Goal: Task Accomplishment & Management: Manage account settings

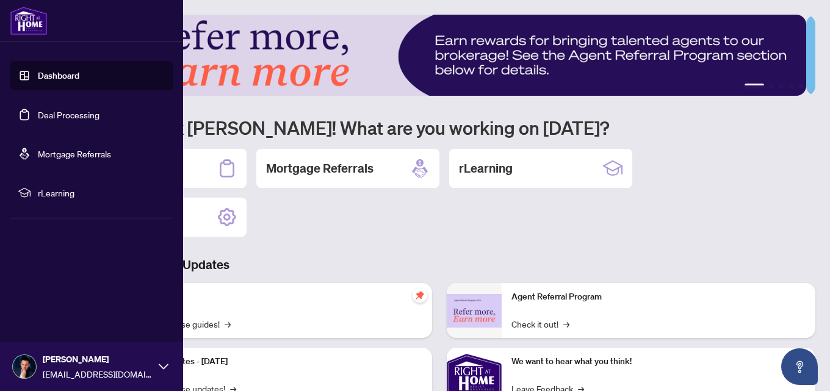
drag, startPoint x: 23, startPoint y: 111, endPoint x: 31, endPoint y: 112, distance: 8.6
click at [38, 111] on link "Deal Processing" at bounding box center [69, 114] width 62 height 11
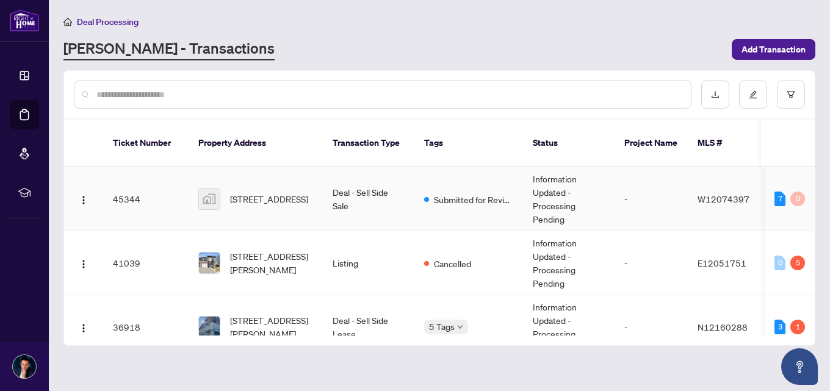
scroll to position [27, 0]
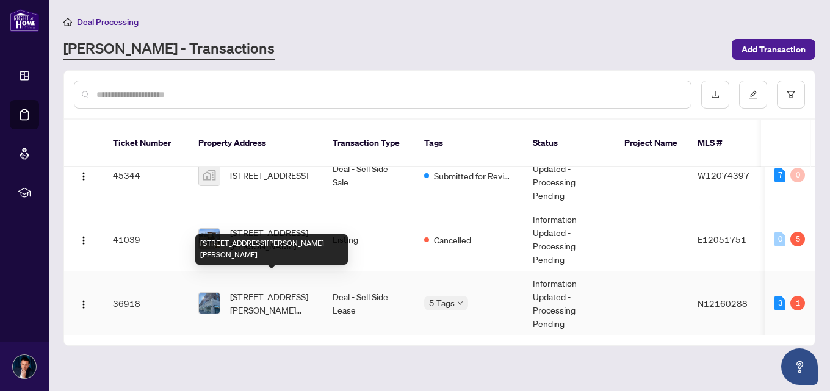
click at [295, 290] on span "[STREET_ADDRESS][PERSON_NAME][PERSON_NAME]" at bounding box center [271, 303] width 83 height 27
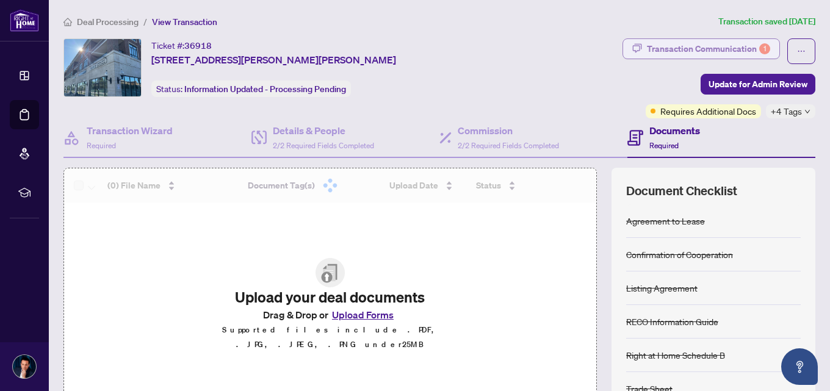
click at [677, 52] on div "Transaction Communication 1" at bounding box center [708, 49] width 123 height 20
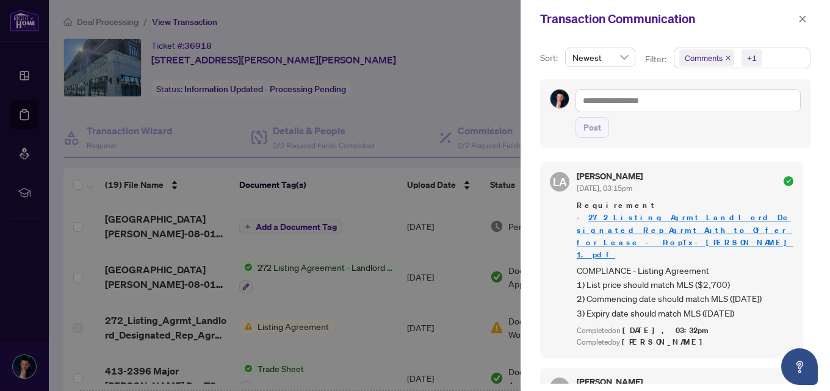
click at [469, 84] on div at bounding box center [415, 195] width 830 height 391
click at [797, 21] on button "button" at bounding box center [803, 19] width 16 height 15
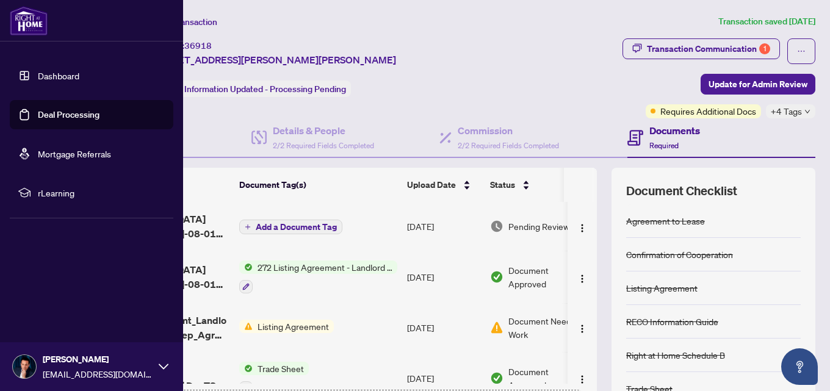
click at [38, 119] on link "Deal Processing" at bounding box center [69, 114] width 62 height 11
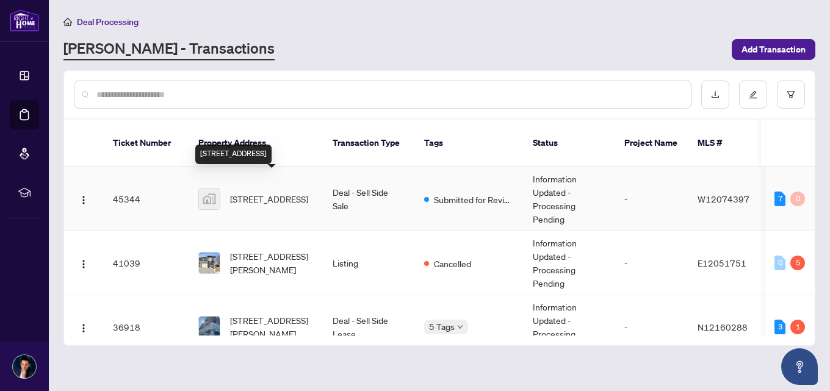
click at [271, 192] on span "[STREET_ADDRESS]" at bounding box center [269, 198] width 78 height 13
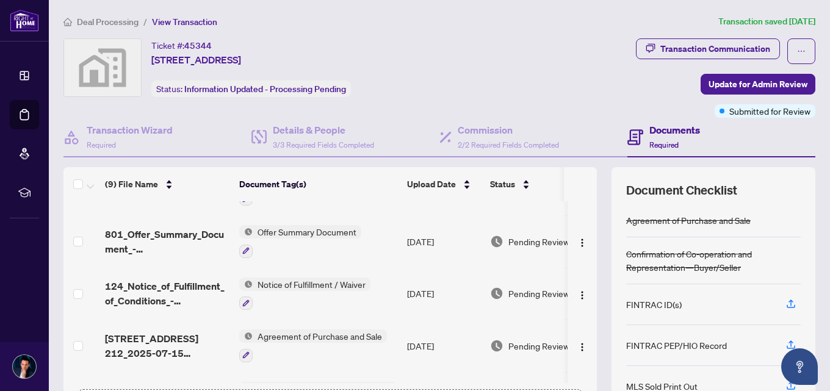
scroll to position [287, 0]
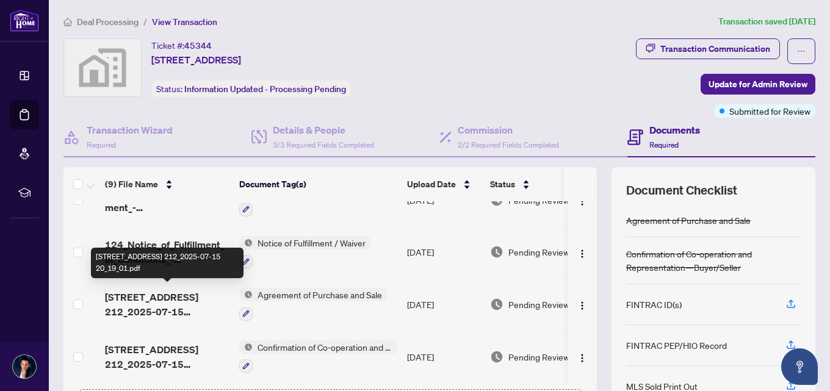
click at [184, 303] on span "[STREET_ADDRESS] 212_2025-07-15 20_19_01.pdf" at bounding box center [167, 304] width 124 height 29
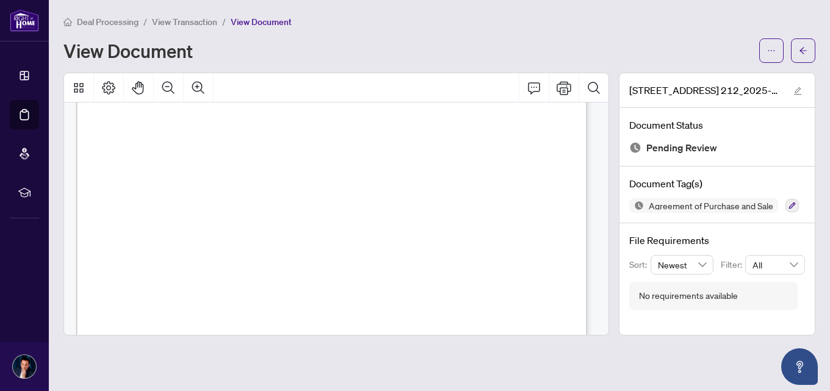
scroll to position [2518, 0]
